Goal: Unclear

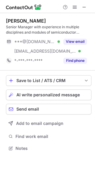
scroll to position [144, 95]
click at [81, 5] on button at bounding box center [83, 7] width 7 height 7
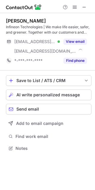
scroll to position [144, 95]
